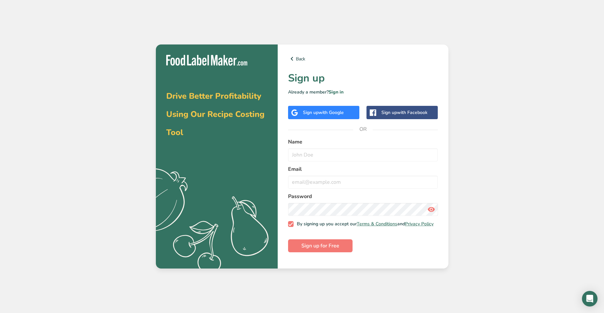
click at [316, 110] on div "Sign up with Google" at bounding box center [323, 112] width 41 height 7
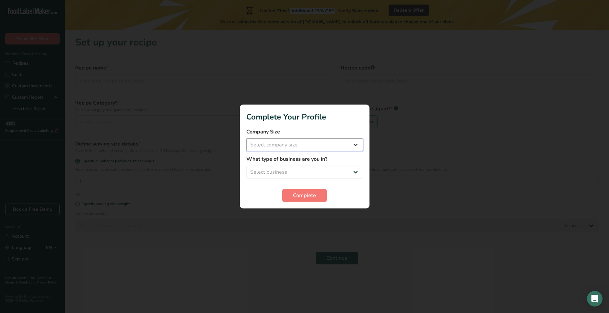
click at [360, 145] on select "Select company size Fewer than 10 Employees 10 to 50 Employees 51 to 500 Employ…" at bounding box center [304, 144] width 117 height 13
select select "1"
click at [246, 138] on select "Select company size Fewer than 10 Employees 10 to 50 Employees 51 to 500 Employ…" at bounding box center [304, 144] width 117 height 13
click at [318, 196] on button "Complete" at bounding box center [304, 195] width 44 height 13
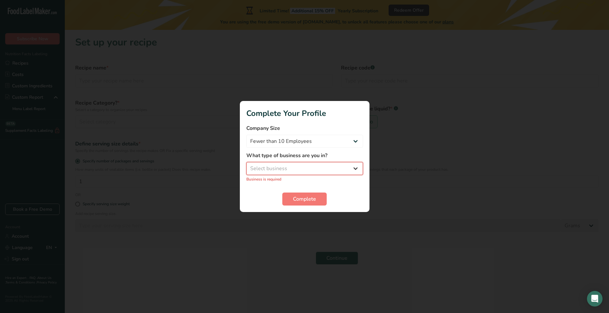
click at [316, 171] on select "Select business Packaged Food Manufacturer Restaurant & Cafe Bakery Meal Plans …" at bounding box center [304, 168] width 117 height 13
select select "1"
click at [246, 165] on select "Select business Packaged Food Manufacturer Restaurant & Cafe Bakery Meal Plans …" at bounding box center [304, 168] width 117 height 13
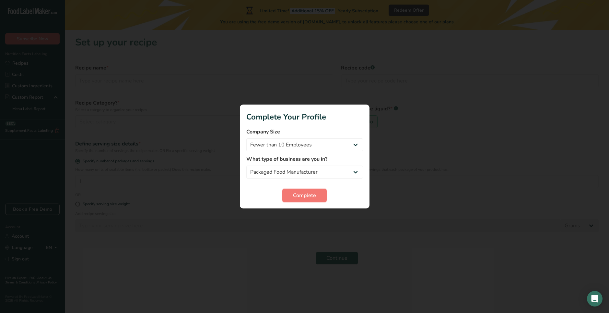
click at [301, 193] on span "Complete" at bounding box center [304, 195] width 23 height 8
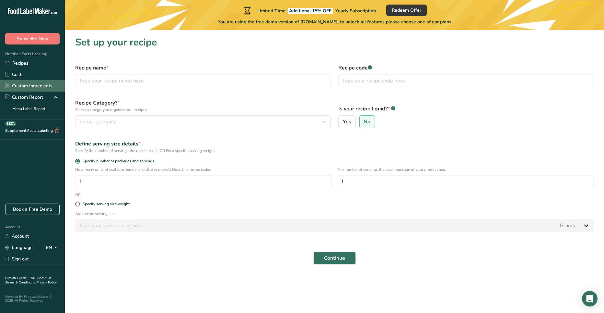
click at [45, 87] on link "Custom Ingredients" at bounding box center [32, 85] width 65 height 11
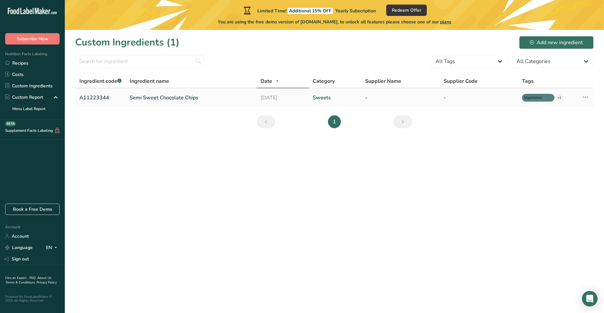
click at [360, 93] on td "Sweets" at bounding box center [335, 97] width 53 height 19
click at [187, 99] on link "Semi Sweet Chocolate Chips" at bounding box center [191, 98] width 123 height 8
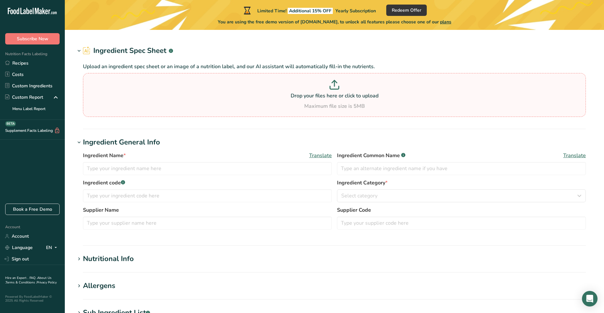
type input "Semi Sweet Chocolate Chips"
type input "Choco Chips"
type input "A11223344"
